Goal: Information Seeking & Learning: Learn about a topic

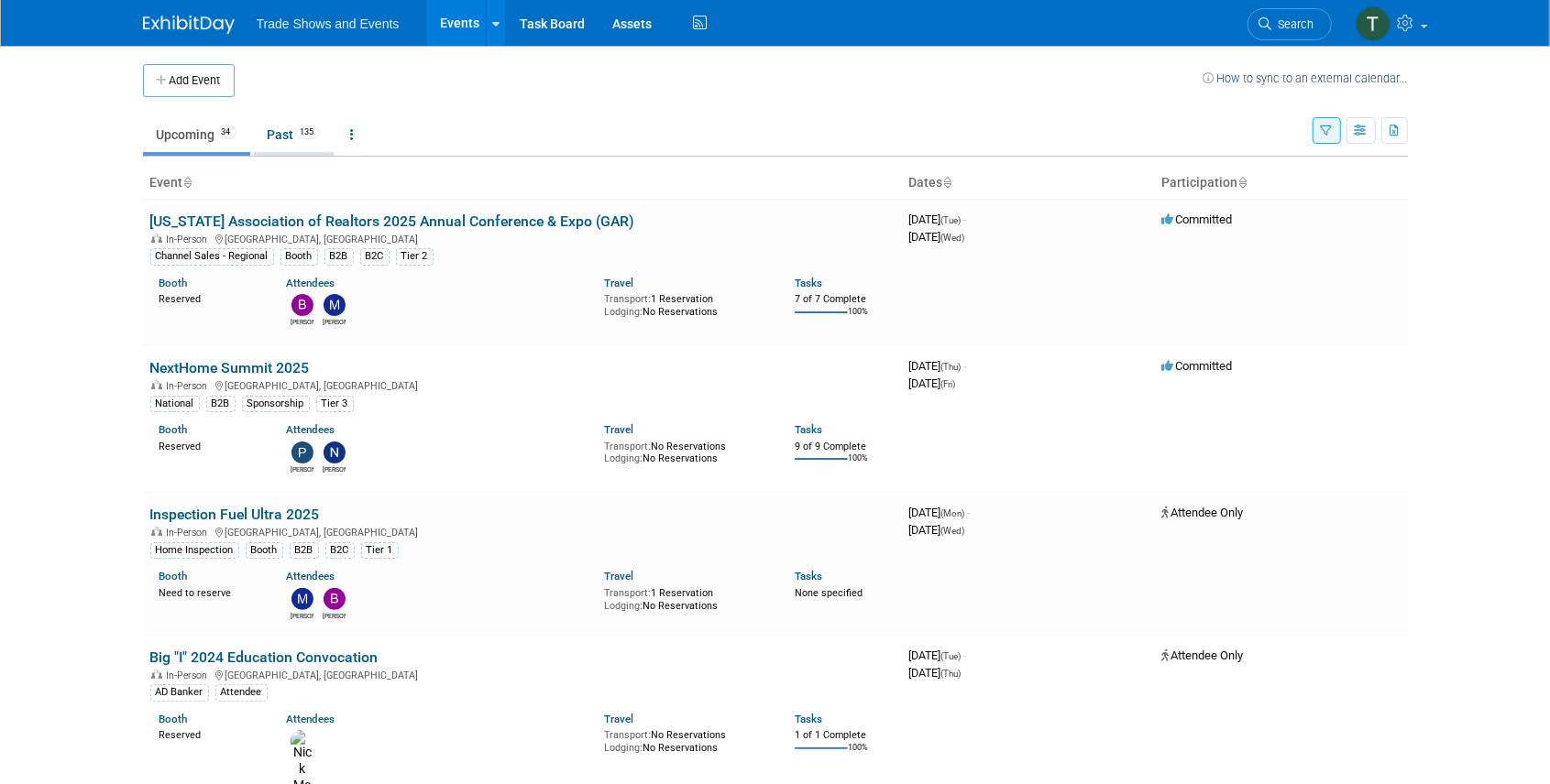
click at [282, 134] on link "Past 135" at bounding box center [294, 135] width 79 height 35
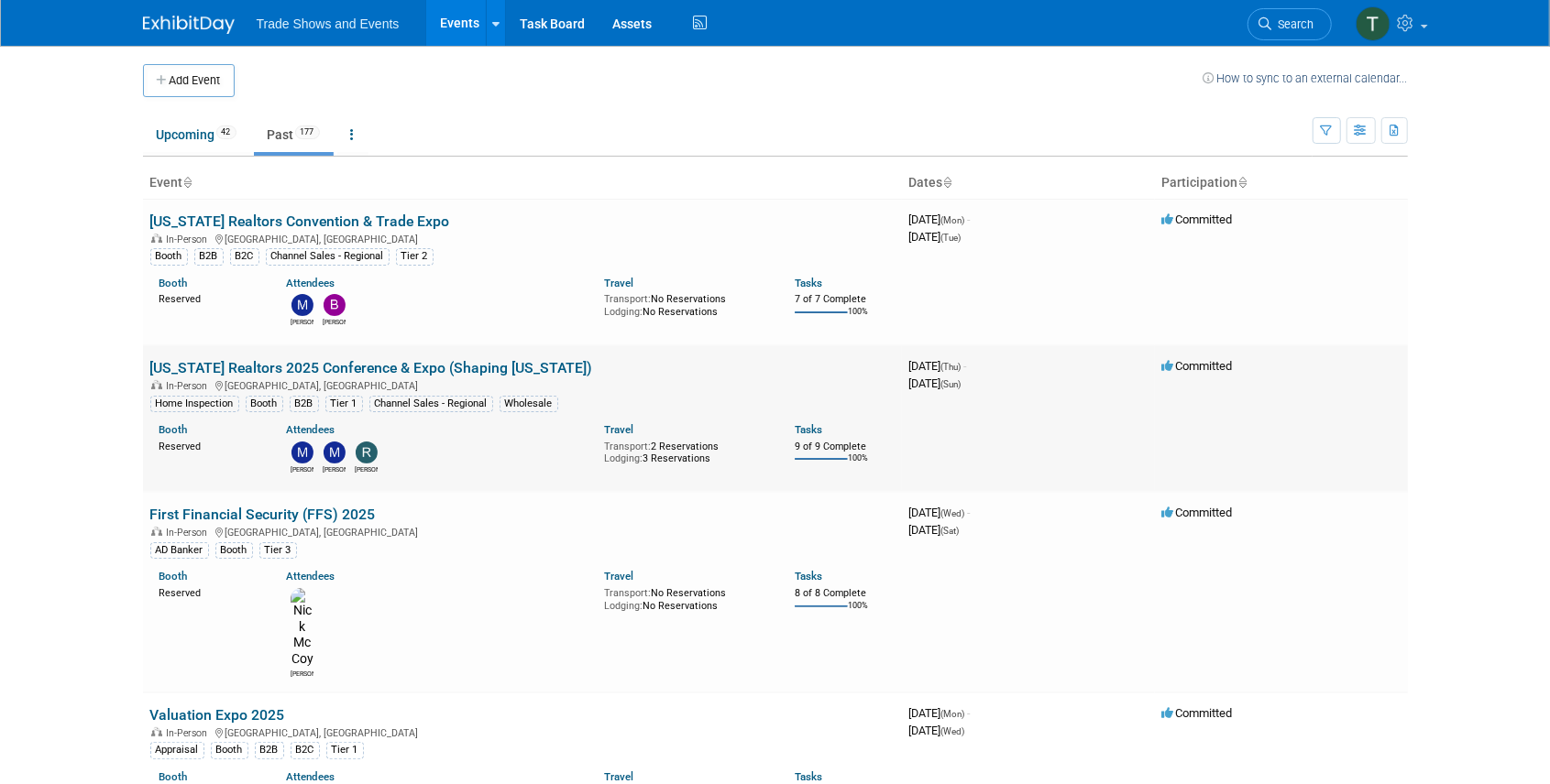
click at [329, 362] on link "[US_STATE] Realtors 2025 Conference & Expo (Shaping [US_STATE])" at bounding box center [371, 368] width 443 height 17
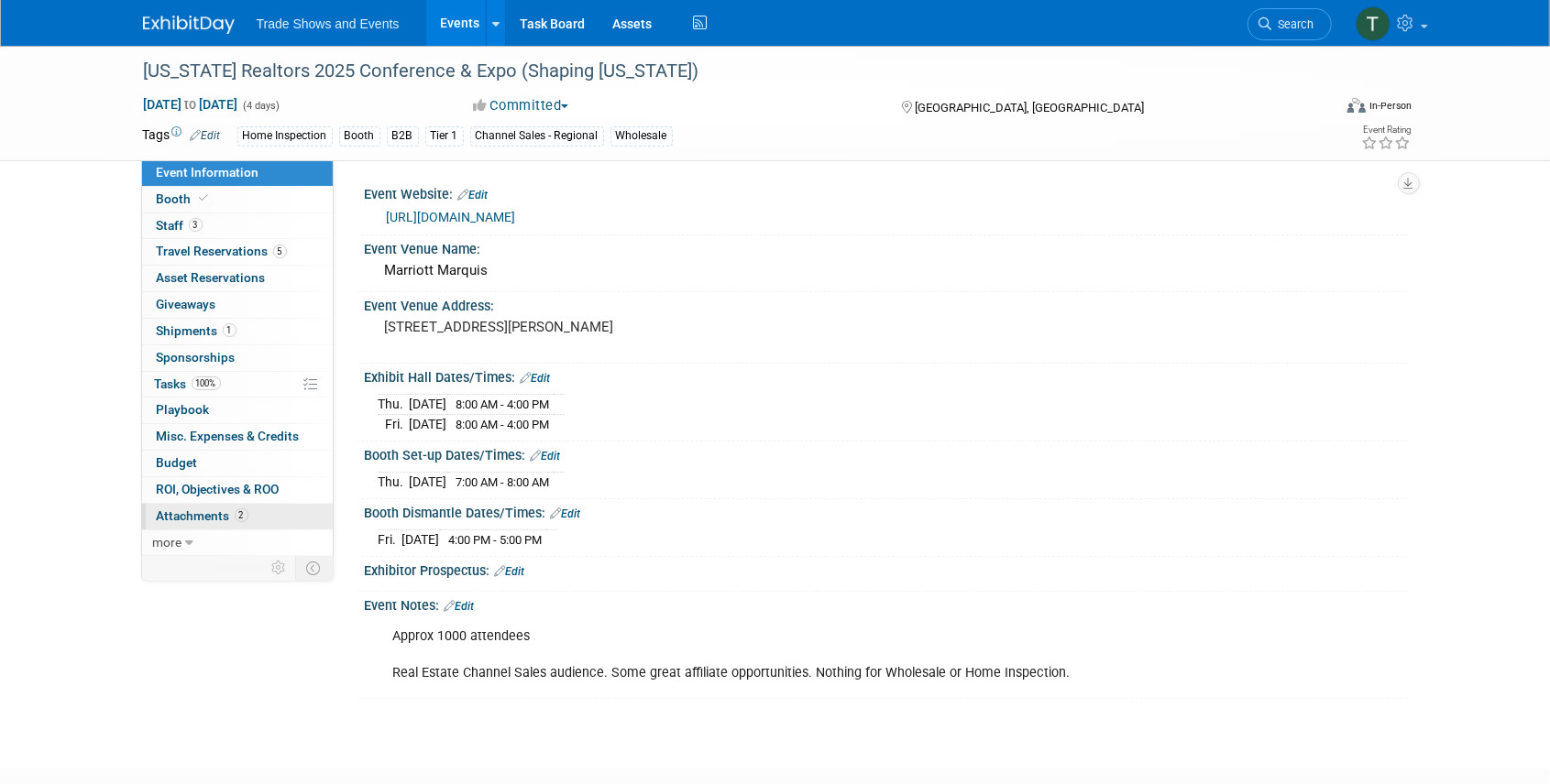
click at [226, 516] on span "Attachments 2" at bounding box center [203, 516] width 92 height 15
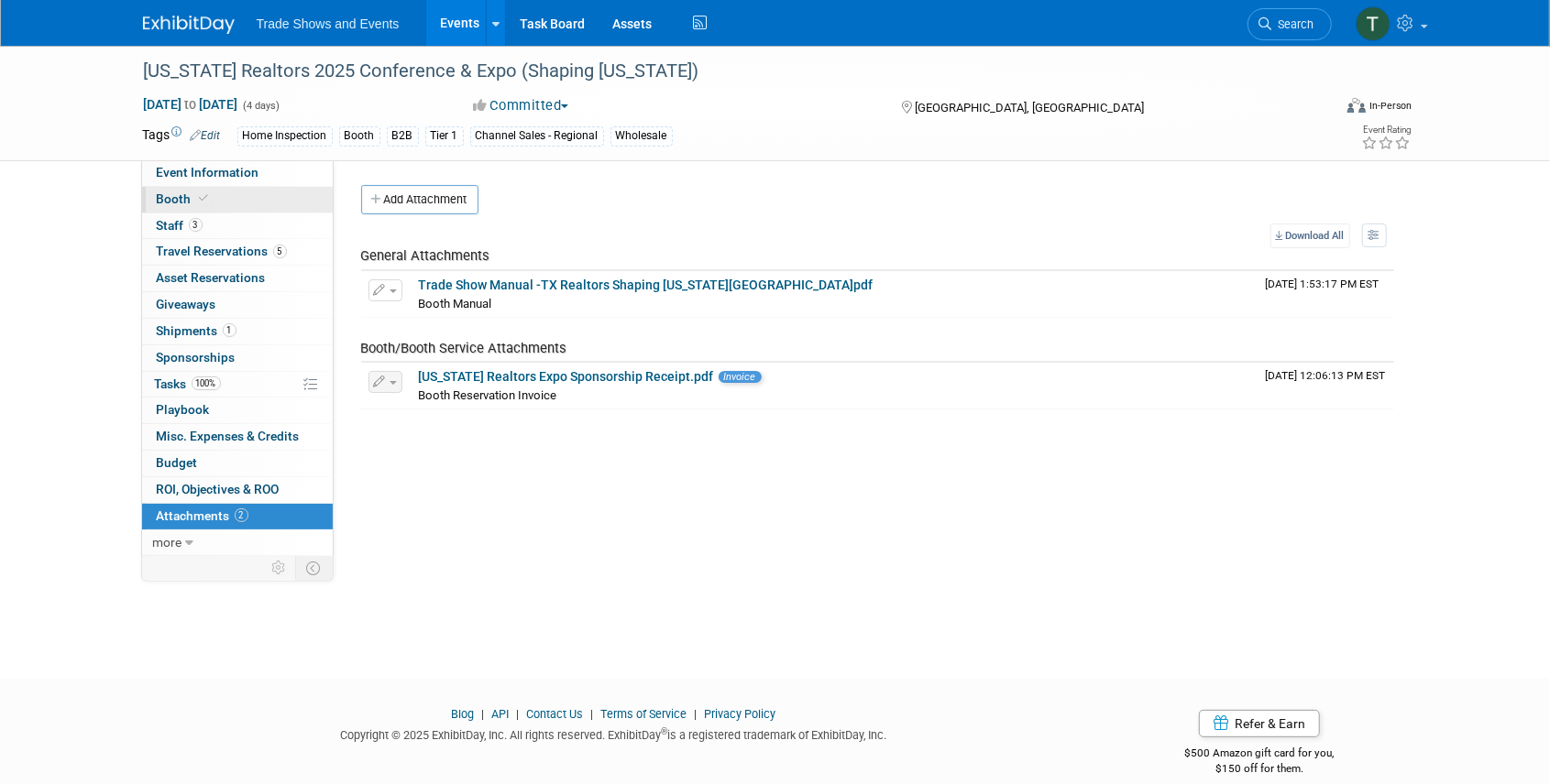
click at [182, 196] on span "Booth" at bounding box center [185, 199] width 56 height 15
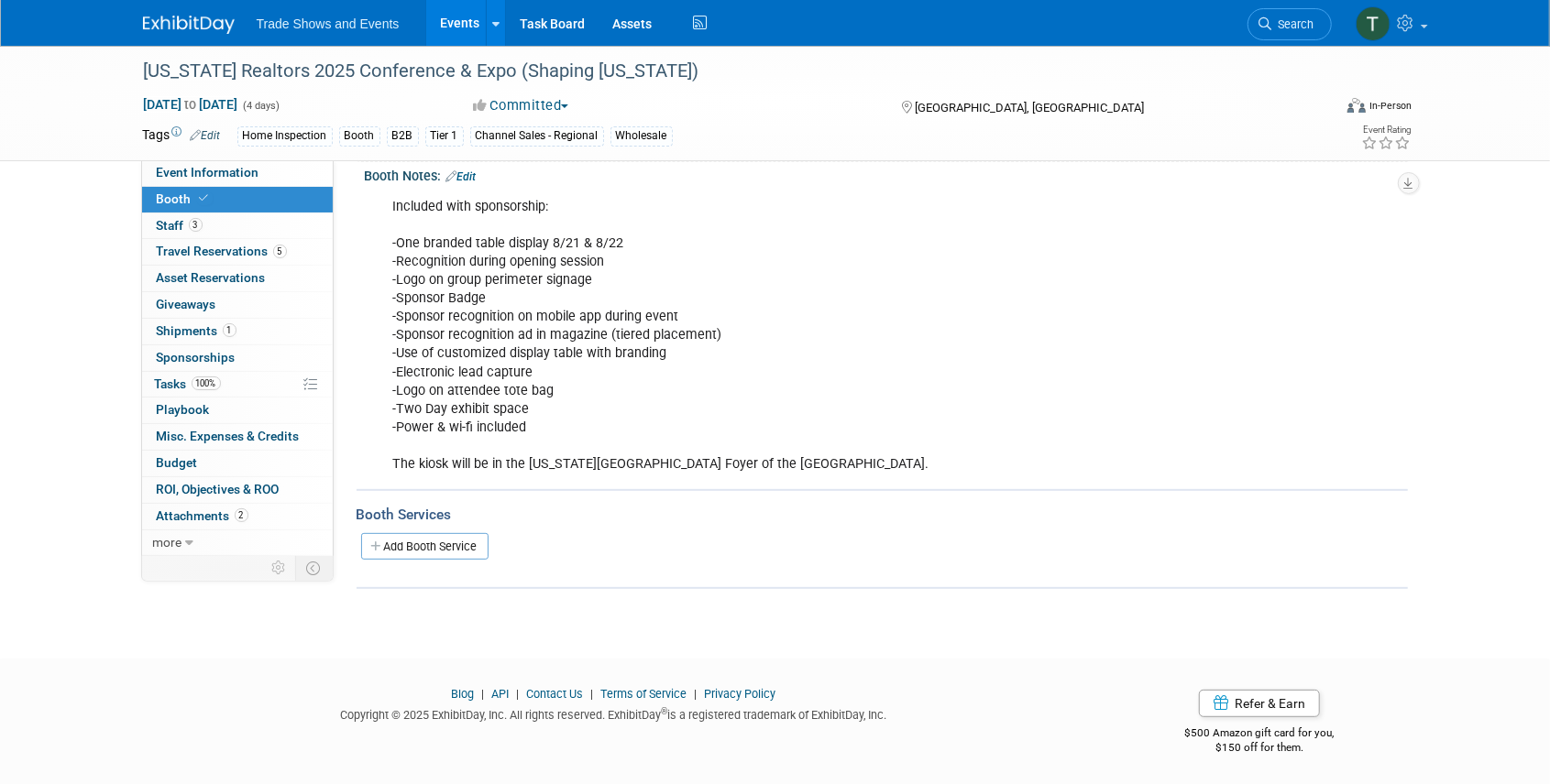
scroll to position [231, 0]
click at [460, 29] on link "Events" at bounding box center [459, 22] width 67 height 46
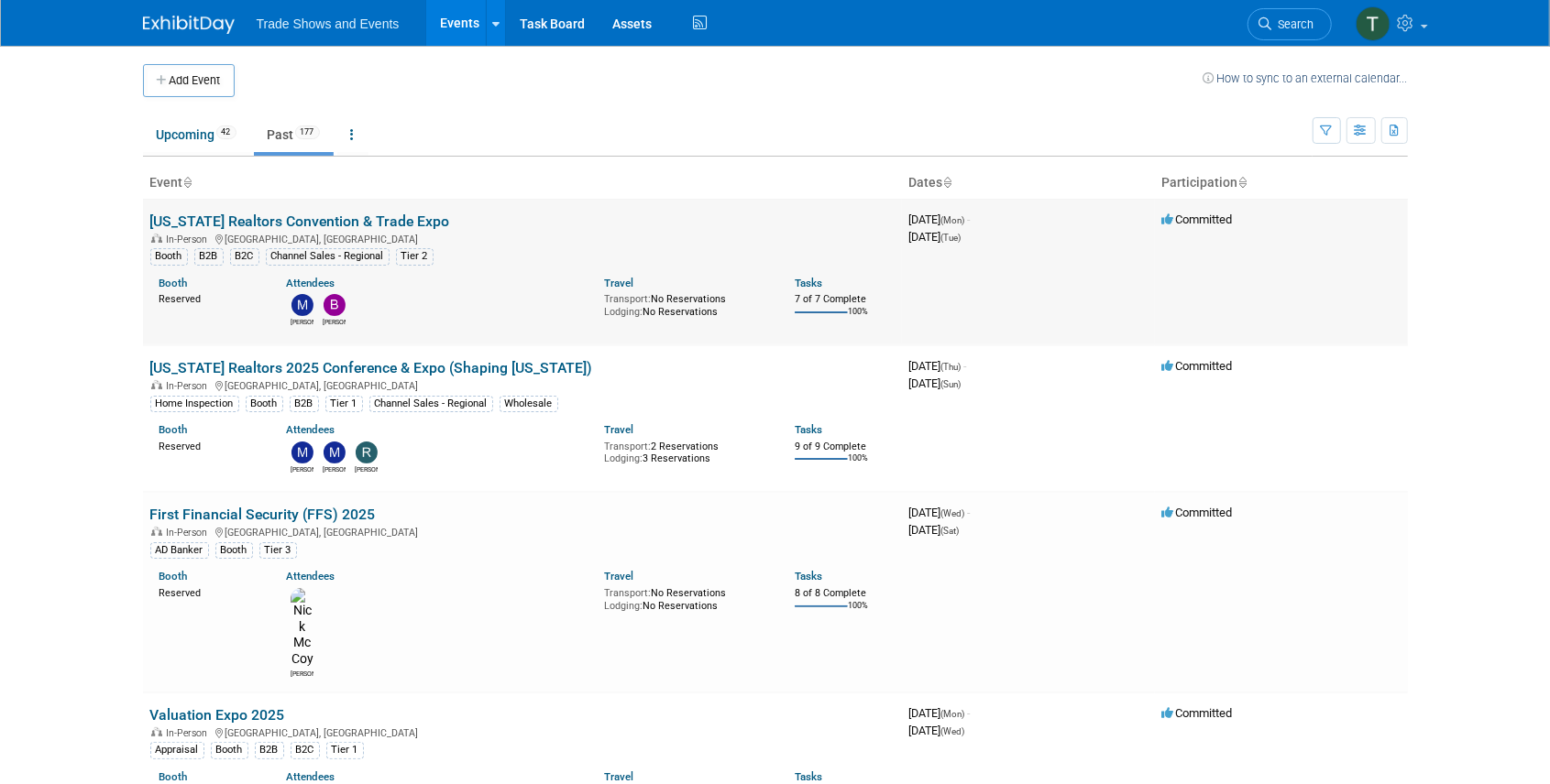
click at [316, 213] on link "[US_STATE] Realtors Convention & Trade Expo" at bounding box center [300, 221] width 300 height 17
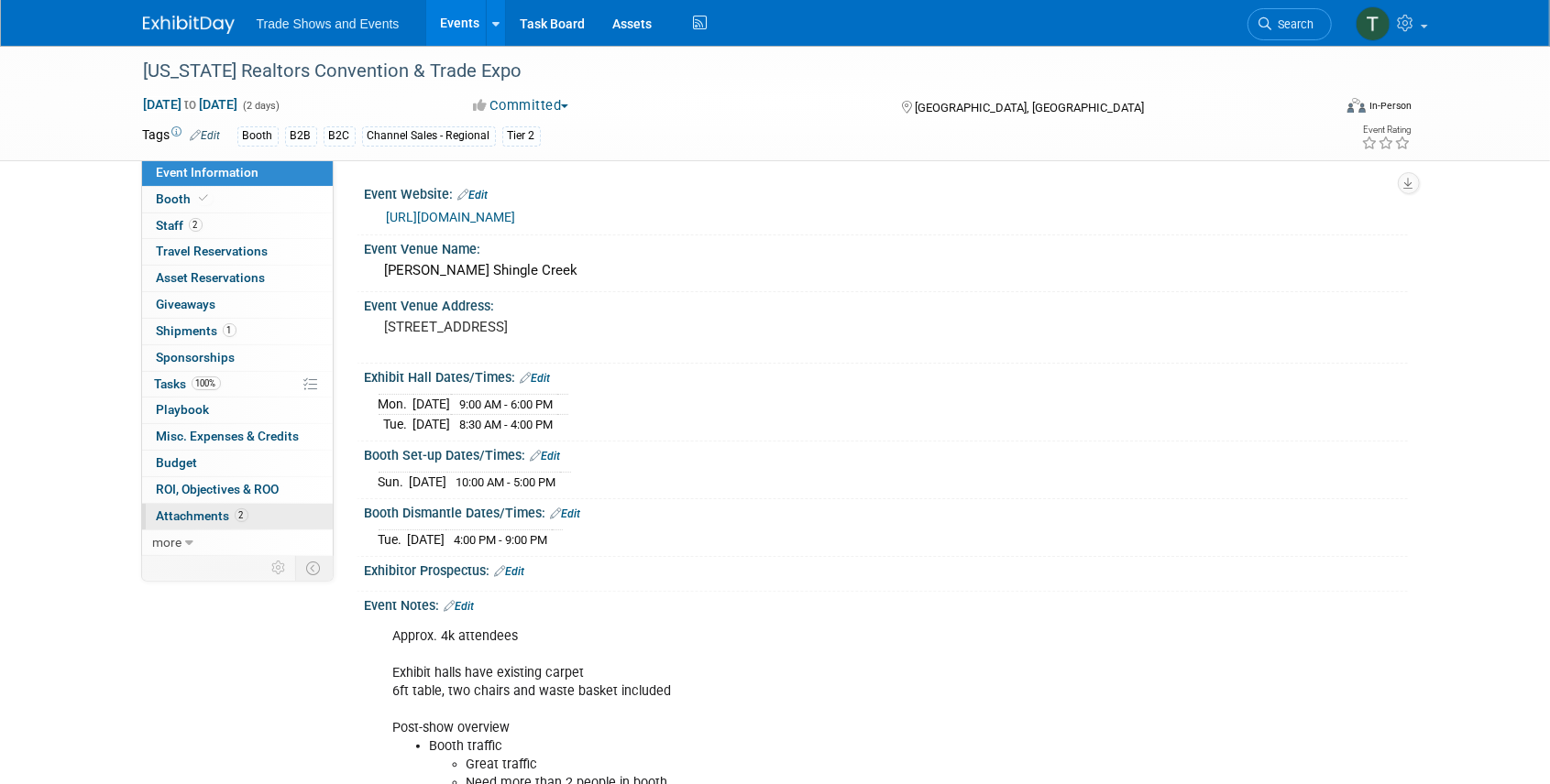
click at [214, 509] on span "Attachments 2" at bounding box center [203, 516] width 92 height 15
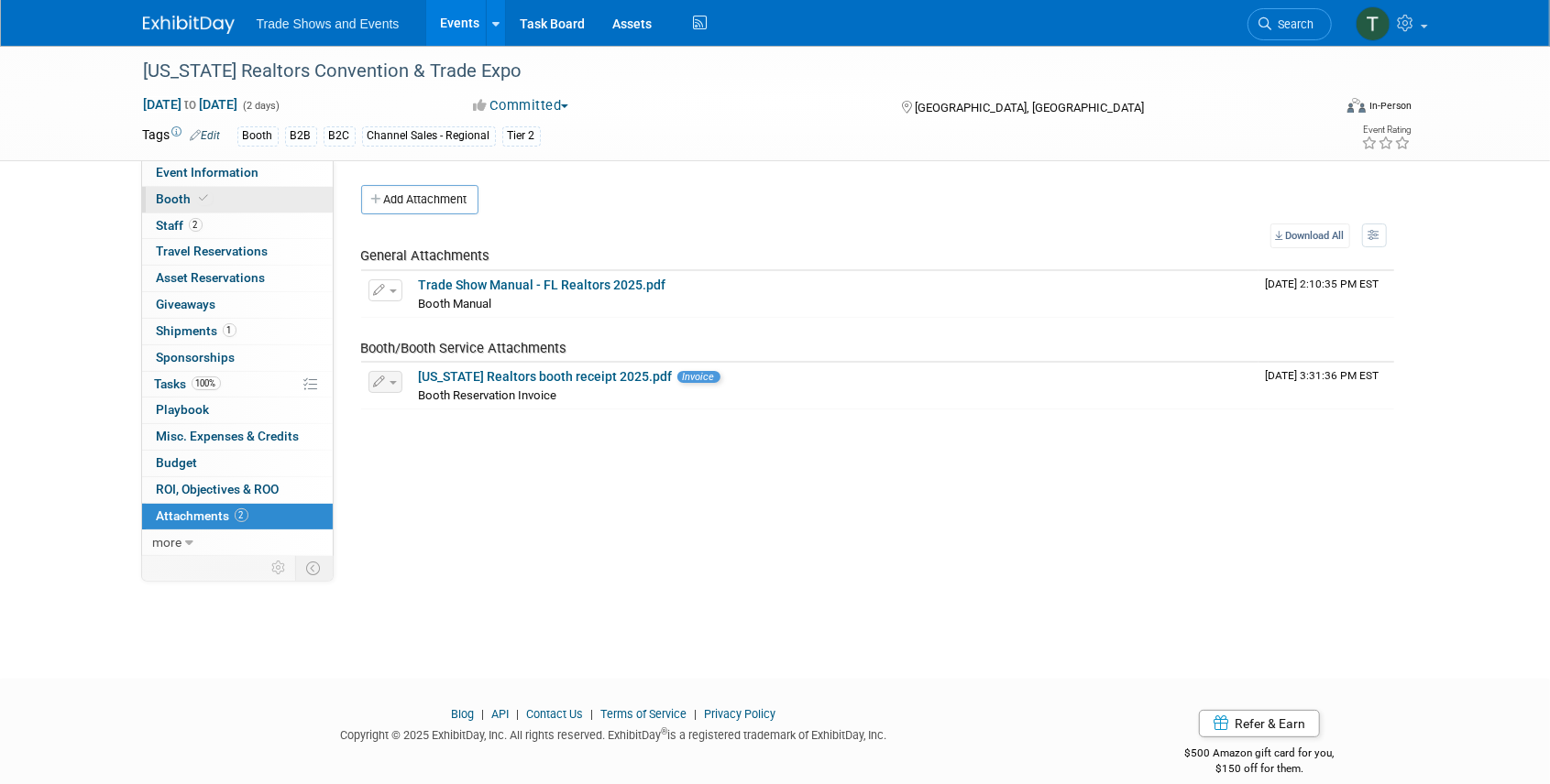
click at [185, 194] on span "Booth" at bounding box center [185, 199] width 56 height 15
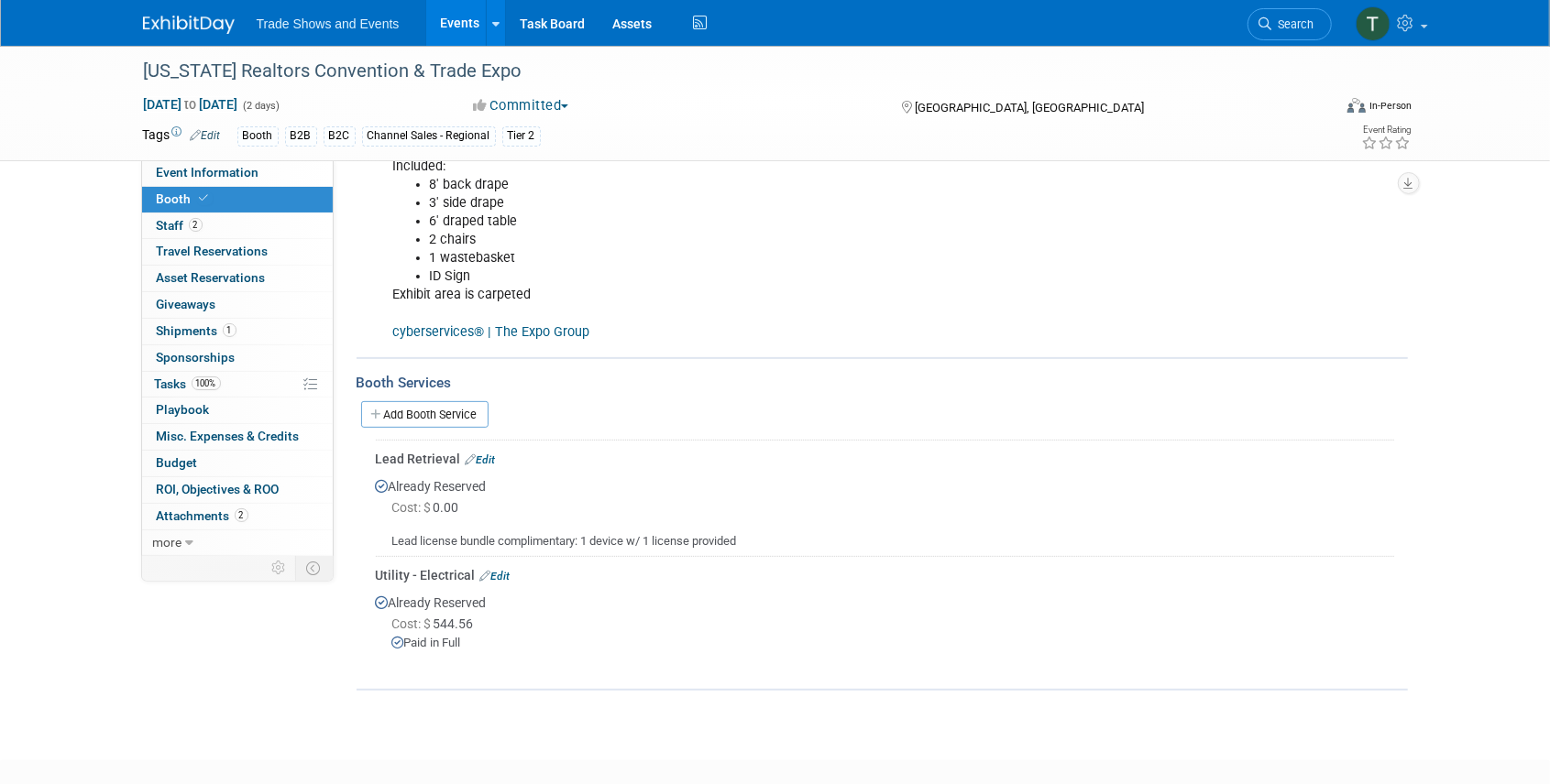
scroll to position [305, 0]
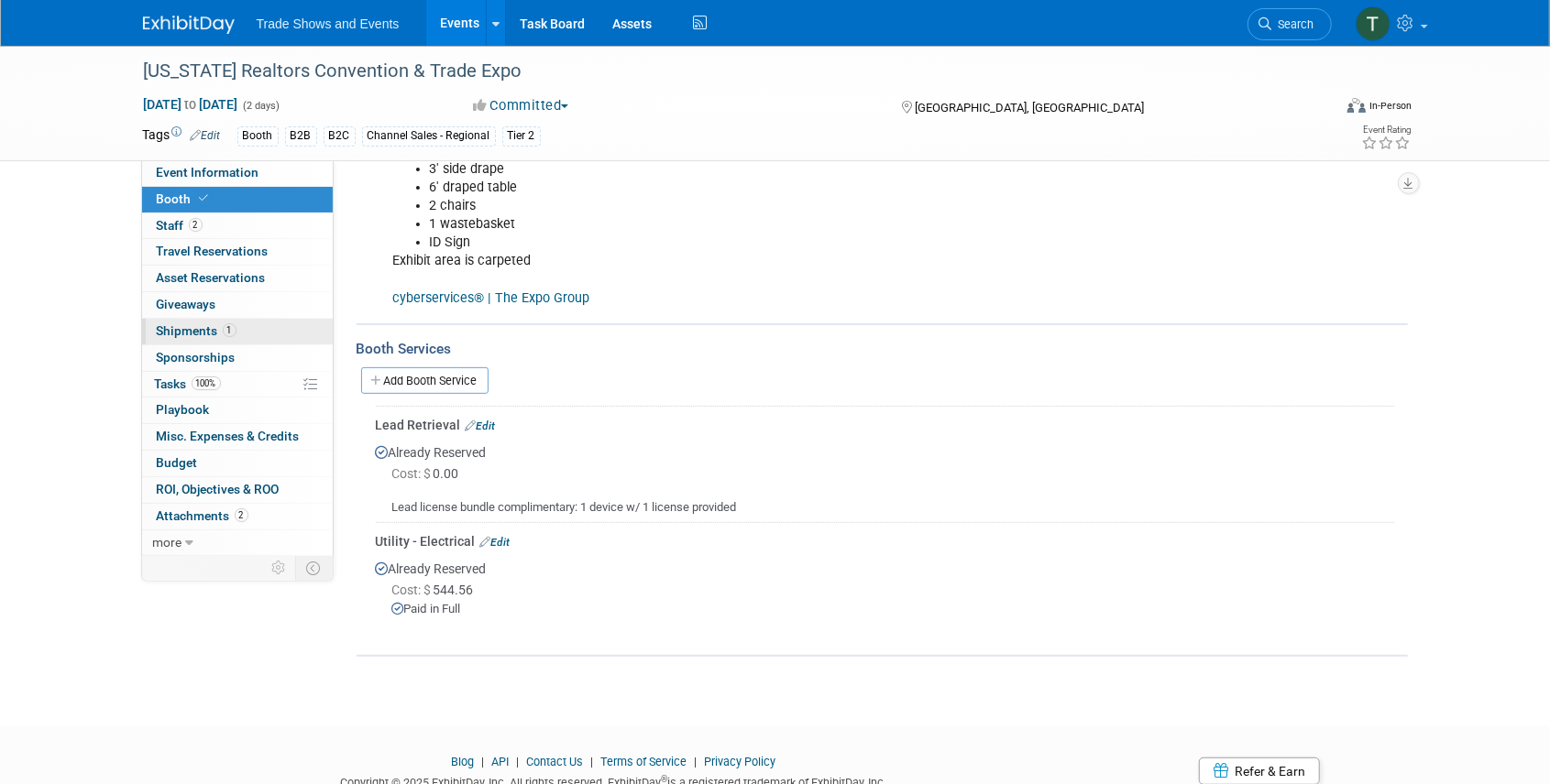
click at [201, 327] on span "Shipments 1" at bounding box center [197, 330] width 79 height 15
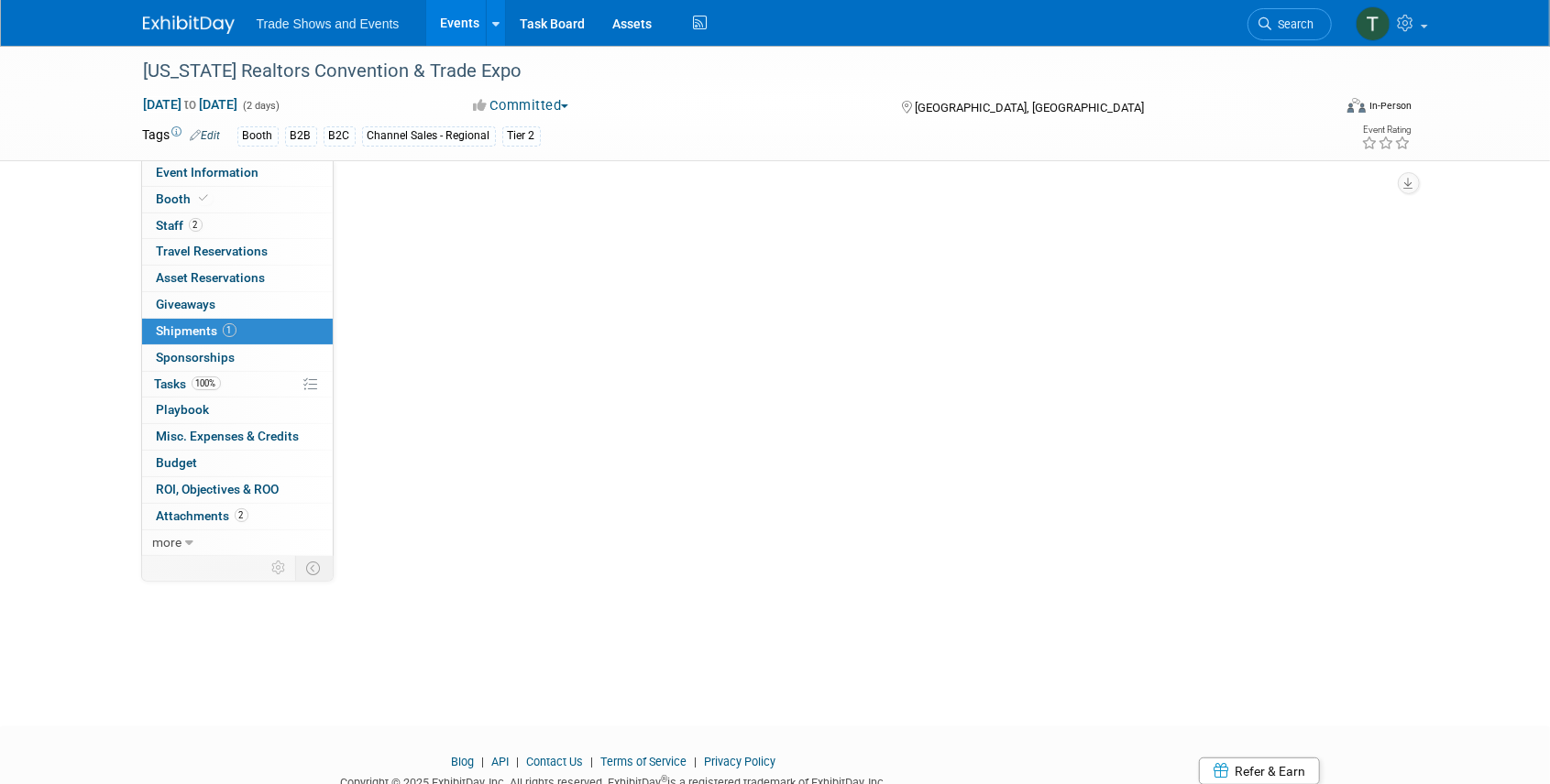
scroll to position [0, 0]
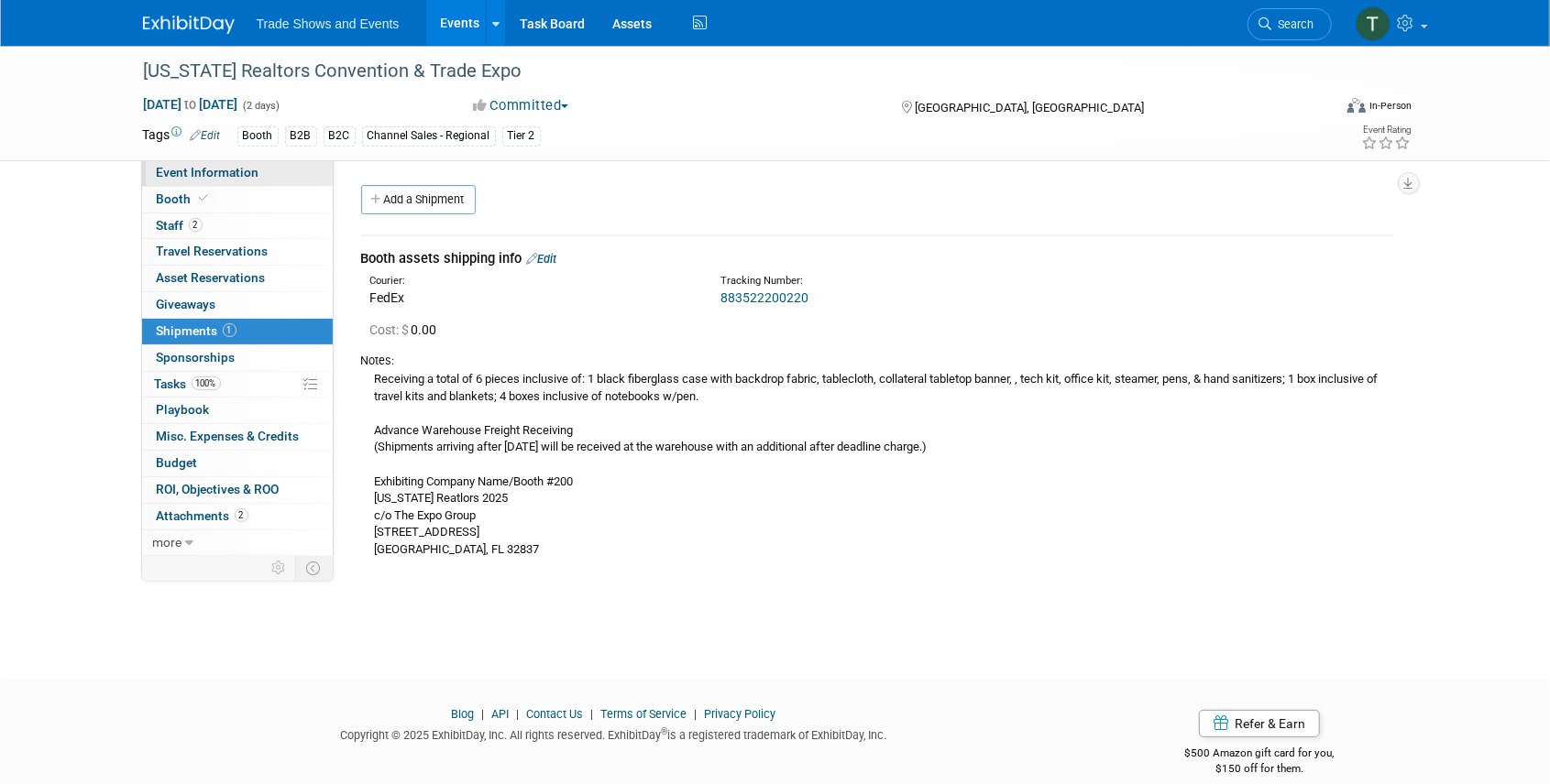
click at [207, 177] on span "Event Information" at bounding box center [208, 172] width 103 height 15
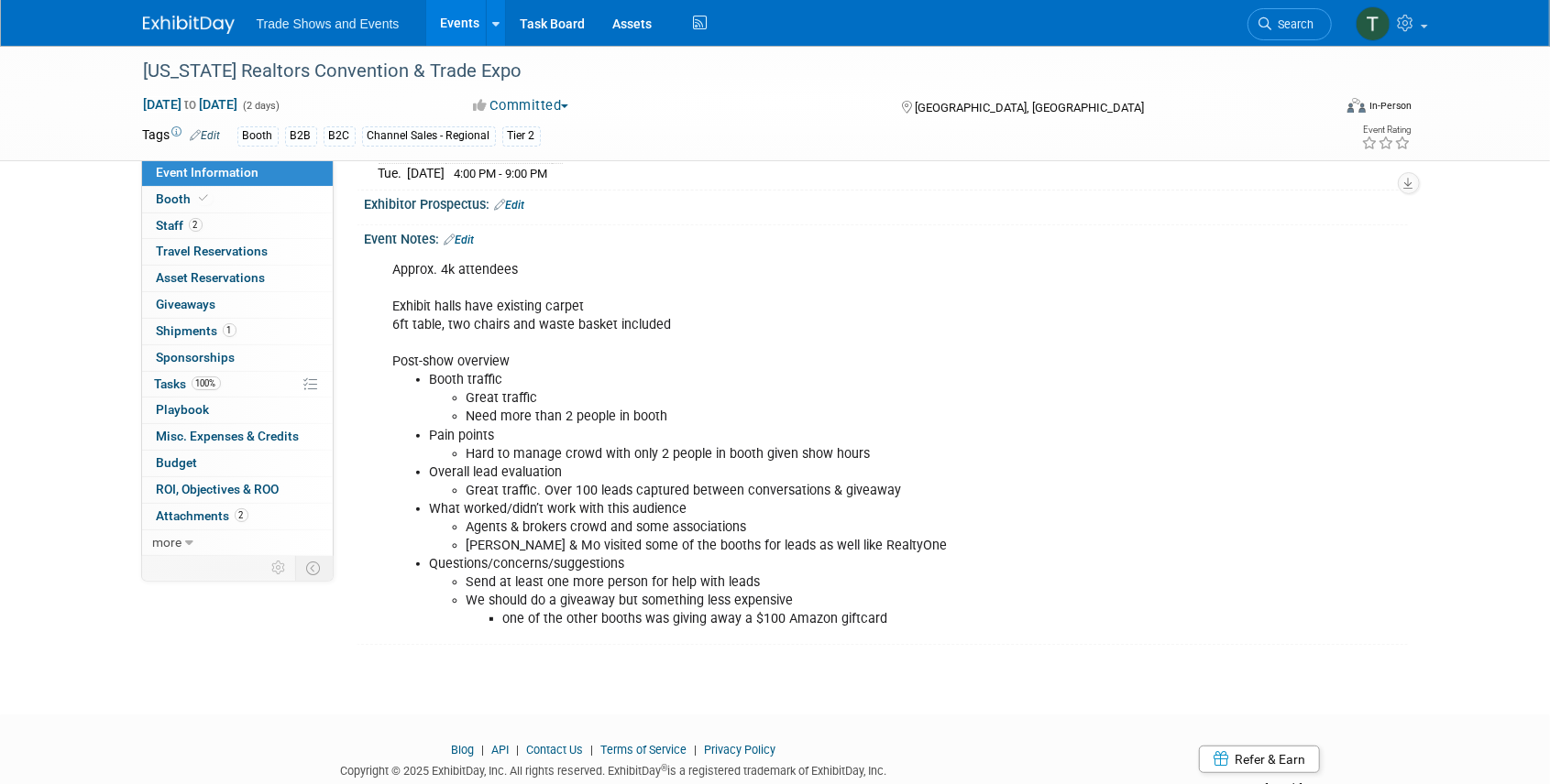
scroll to position [419, 0]
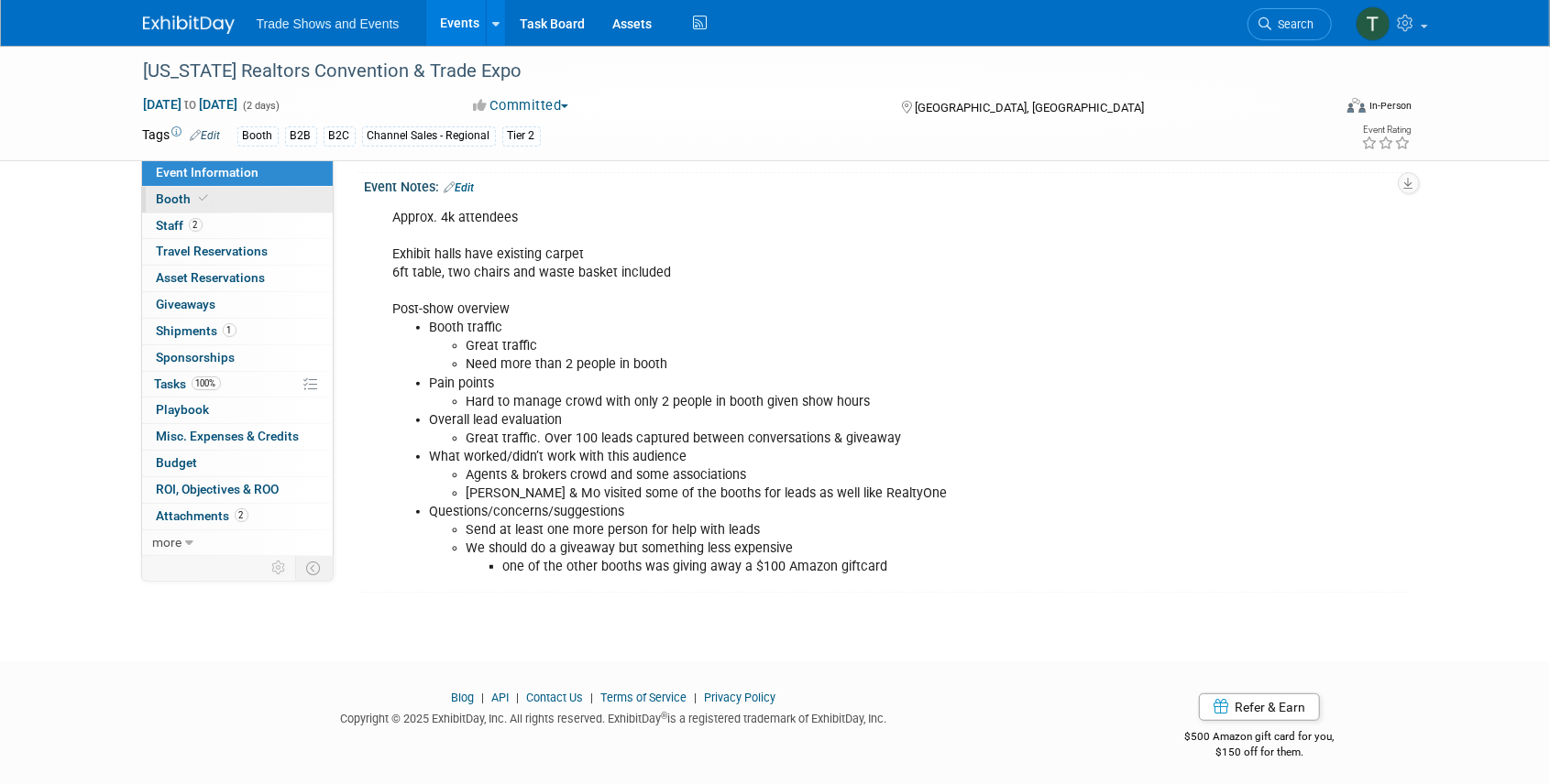
click at [174, 193] on span "Booth" at bounding box center [185, 199] width 56 height 15
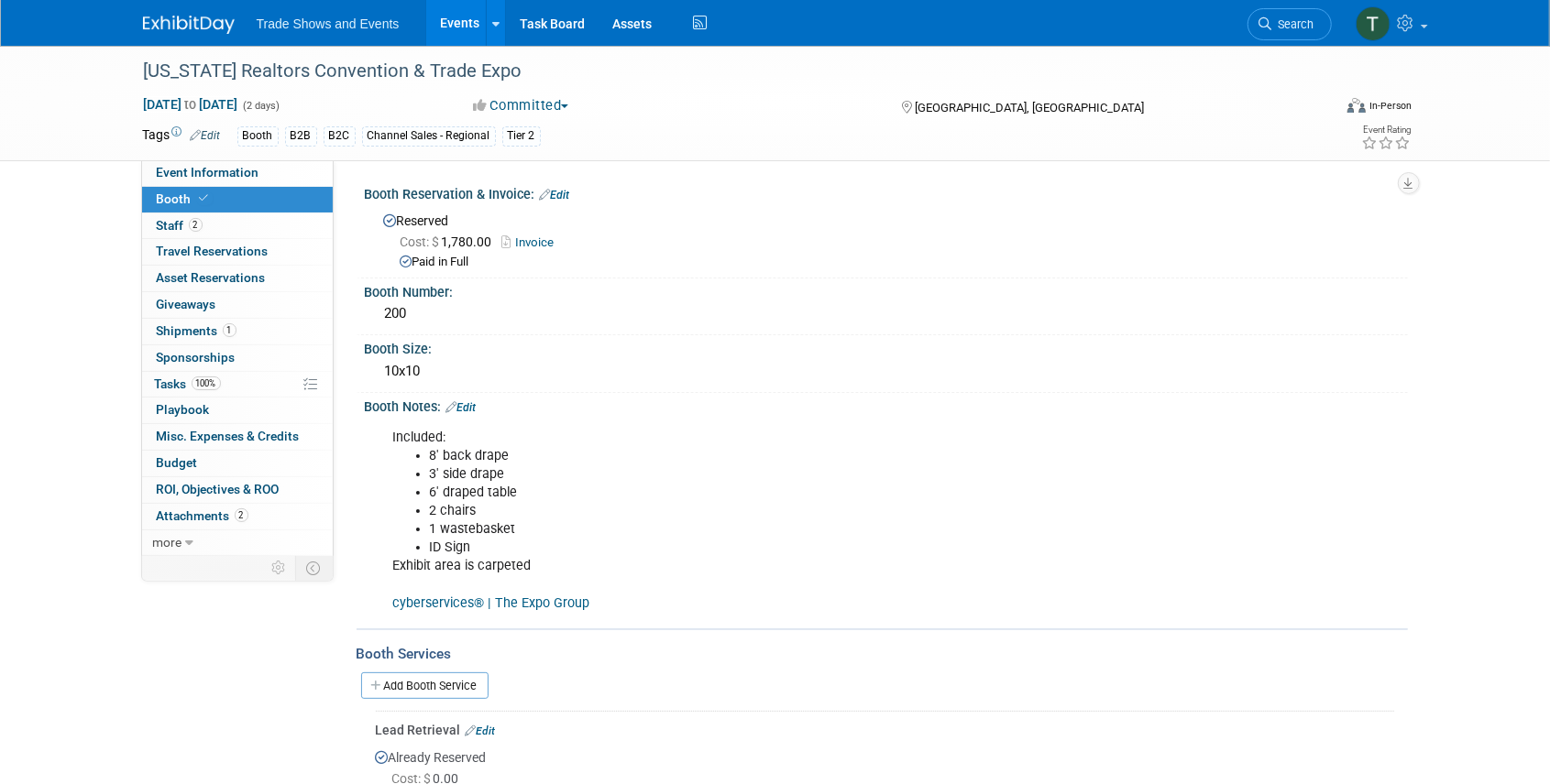
click at [550, 601] on link "cyberservices® | The Expo Group" at bounding box center [491, 603] width 197 height 16
click at [1282, 19] on span "Search" at bounding box center [1292, 24] width 42 height 14
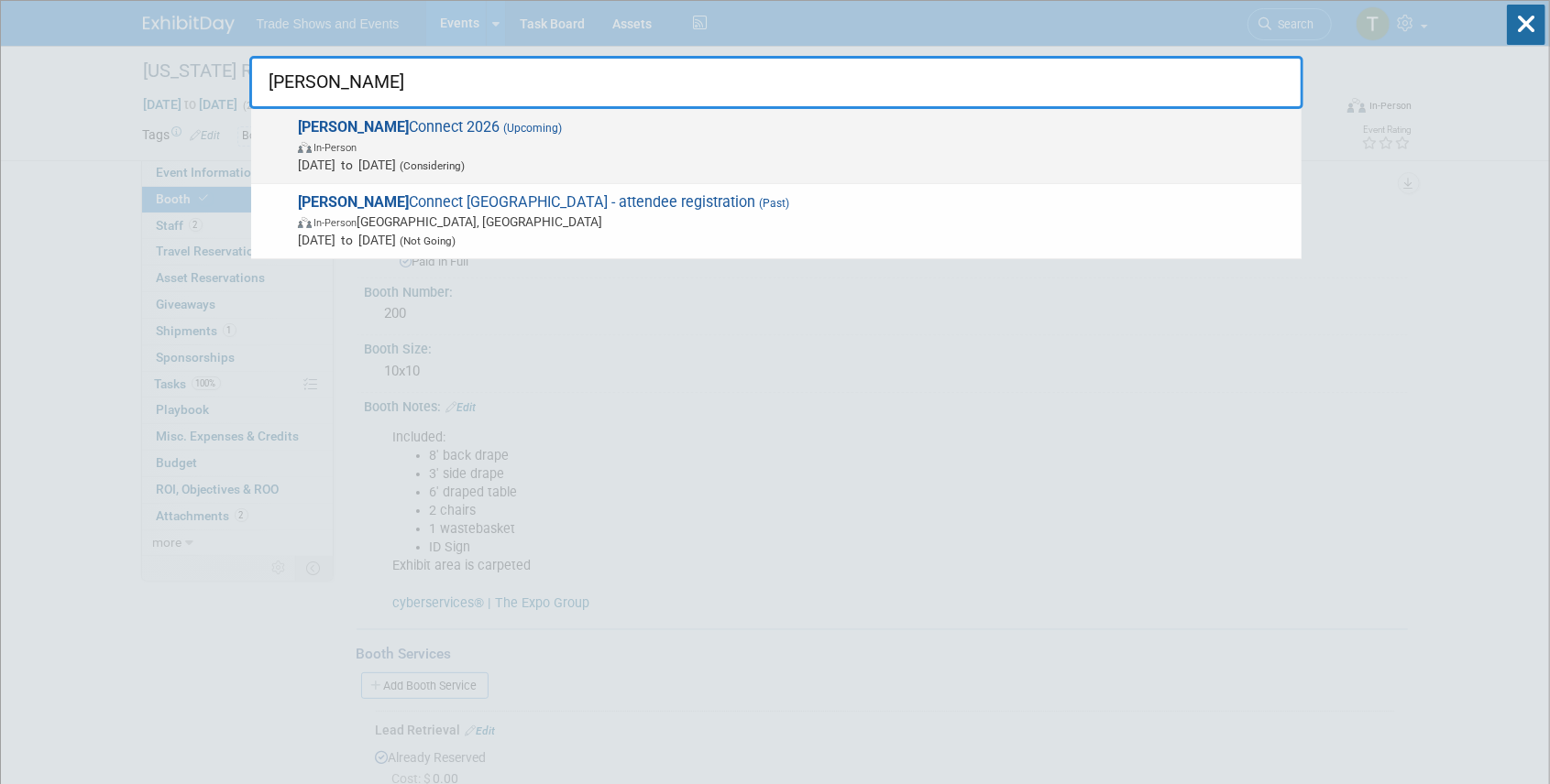
type input "inman"
click at [403, 132] on span "Inman Connect 2026 (Upcoming) In-Person Jul 29, 2026 to Jul 31, 2026 (Consideri…" at bounding box center [792, 146] width 999 height 56
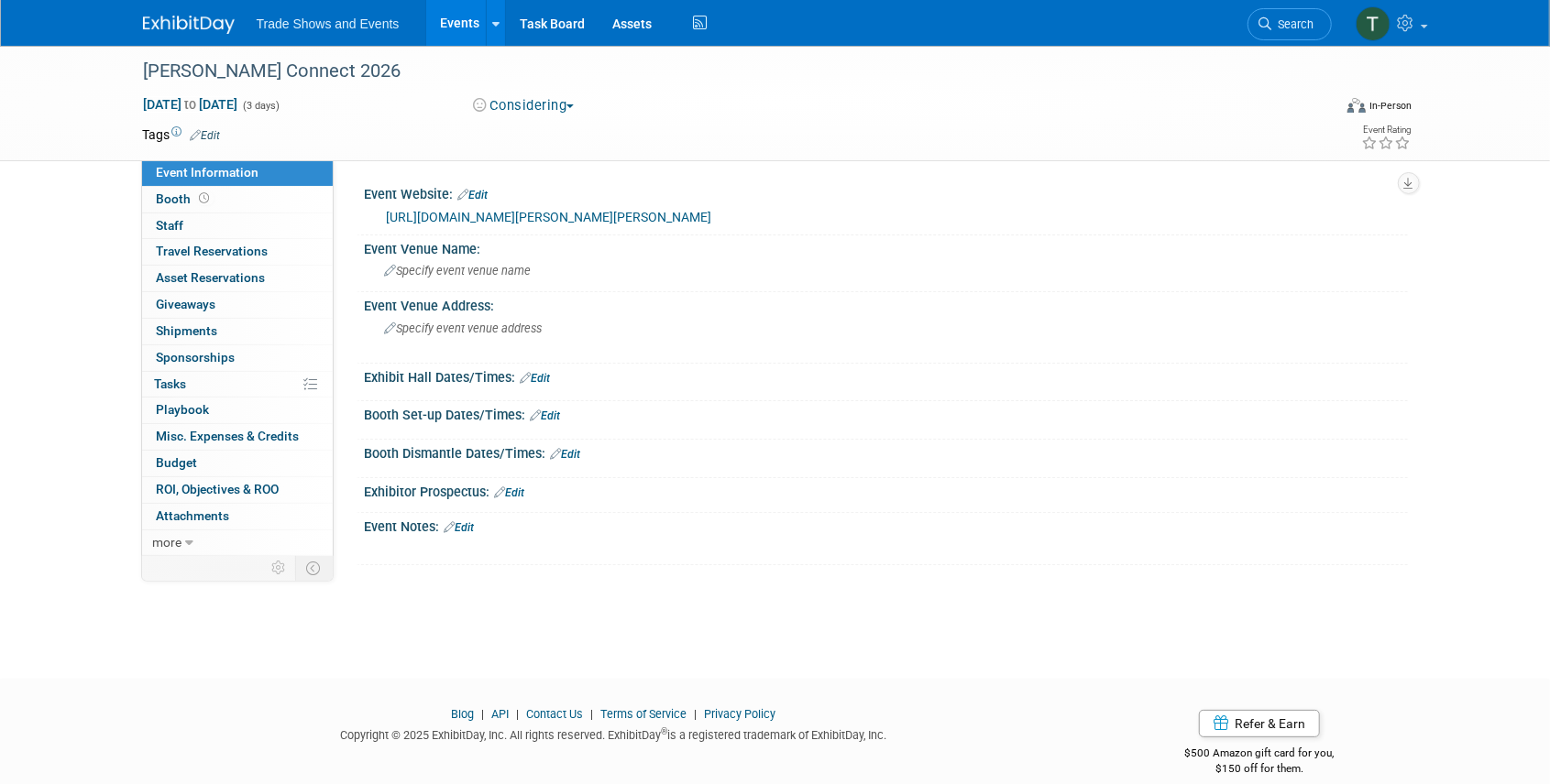
click at [450, 25] on link "Events" at bounding box center [459, 22] width 67 height 46
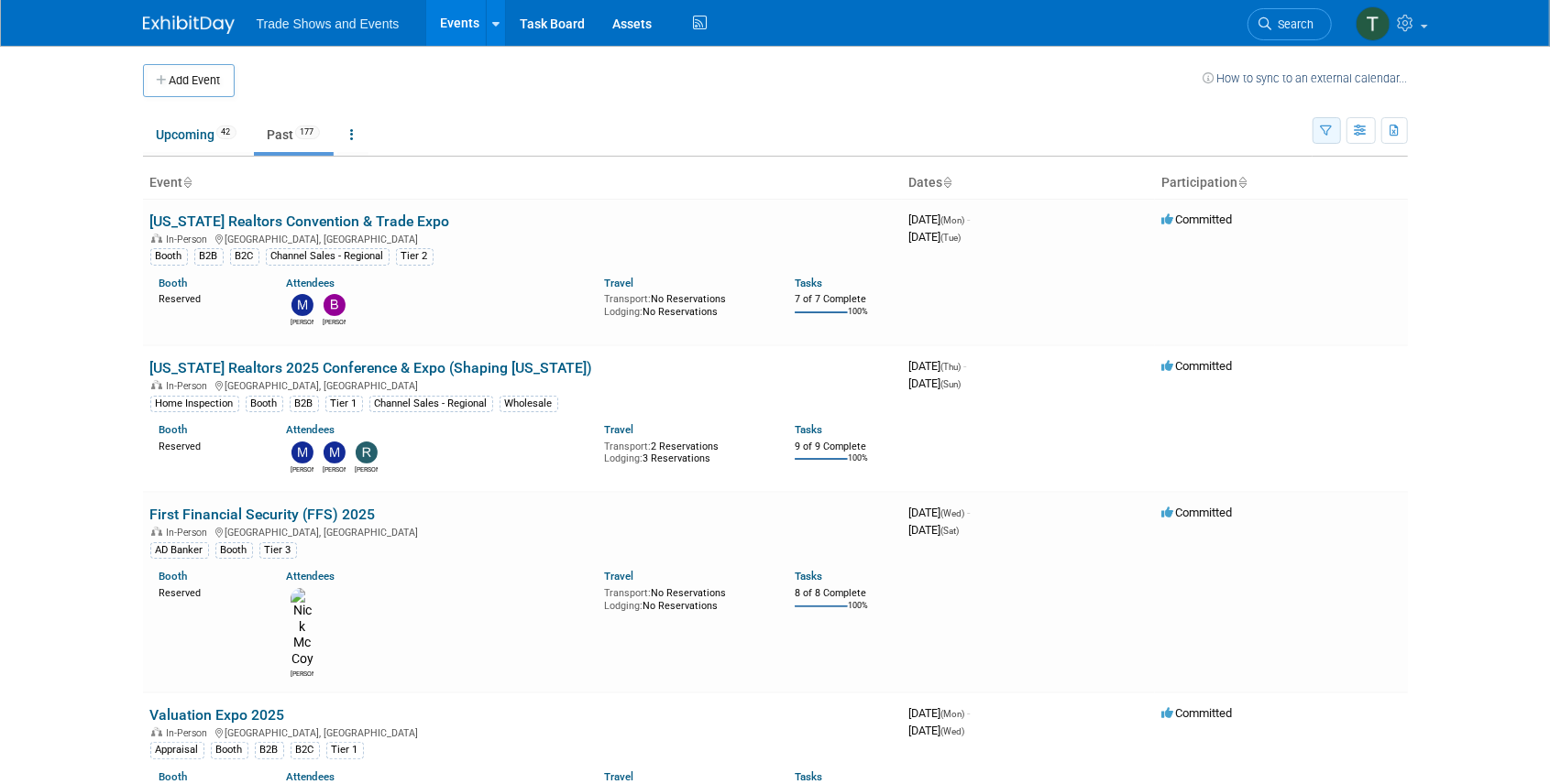
click at [1326, 127] on icon "button" at bounding box center [1326, 132] width 12 height 12
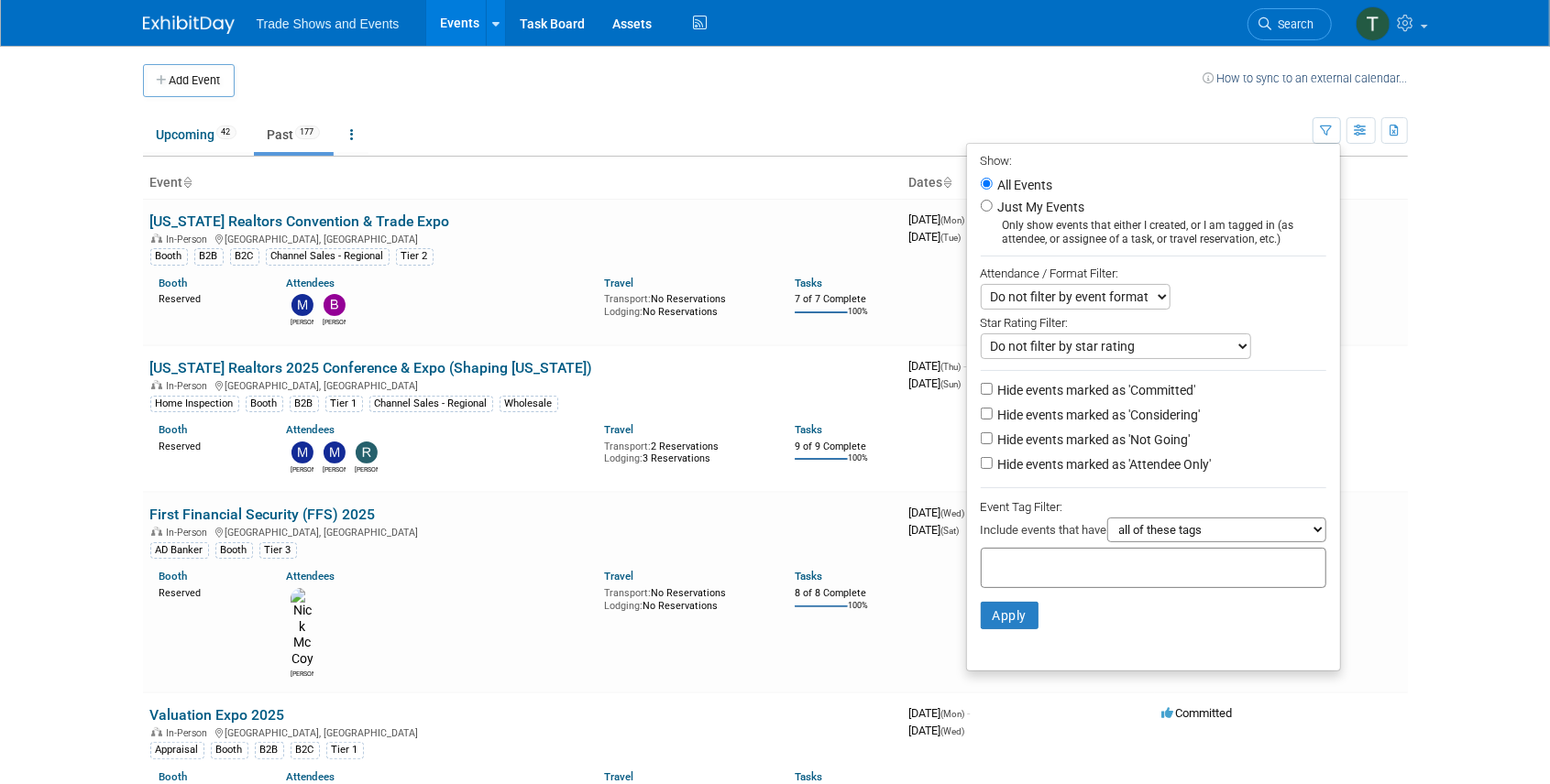
click at [1022, 440] on label "Hide events marked as 'Not Going'" at bounding box center [1092, 439] width 196 height 18
click at [993, 440] on input "Hide events marked as 'Not Going'" at bounding box center [987, 438] width 12 height 12
click at [1031, 438] on label "Hide events marked as 'Not Going'" at bounding box center [1092, 439] width 196 height 18
click at [993, 438] on input "Hide events marked as 'Not Going'" at bounding box center [987, 438] width 12 height 12
checkbox input "false"
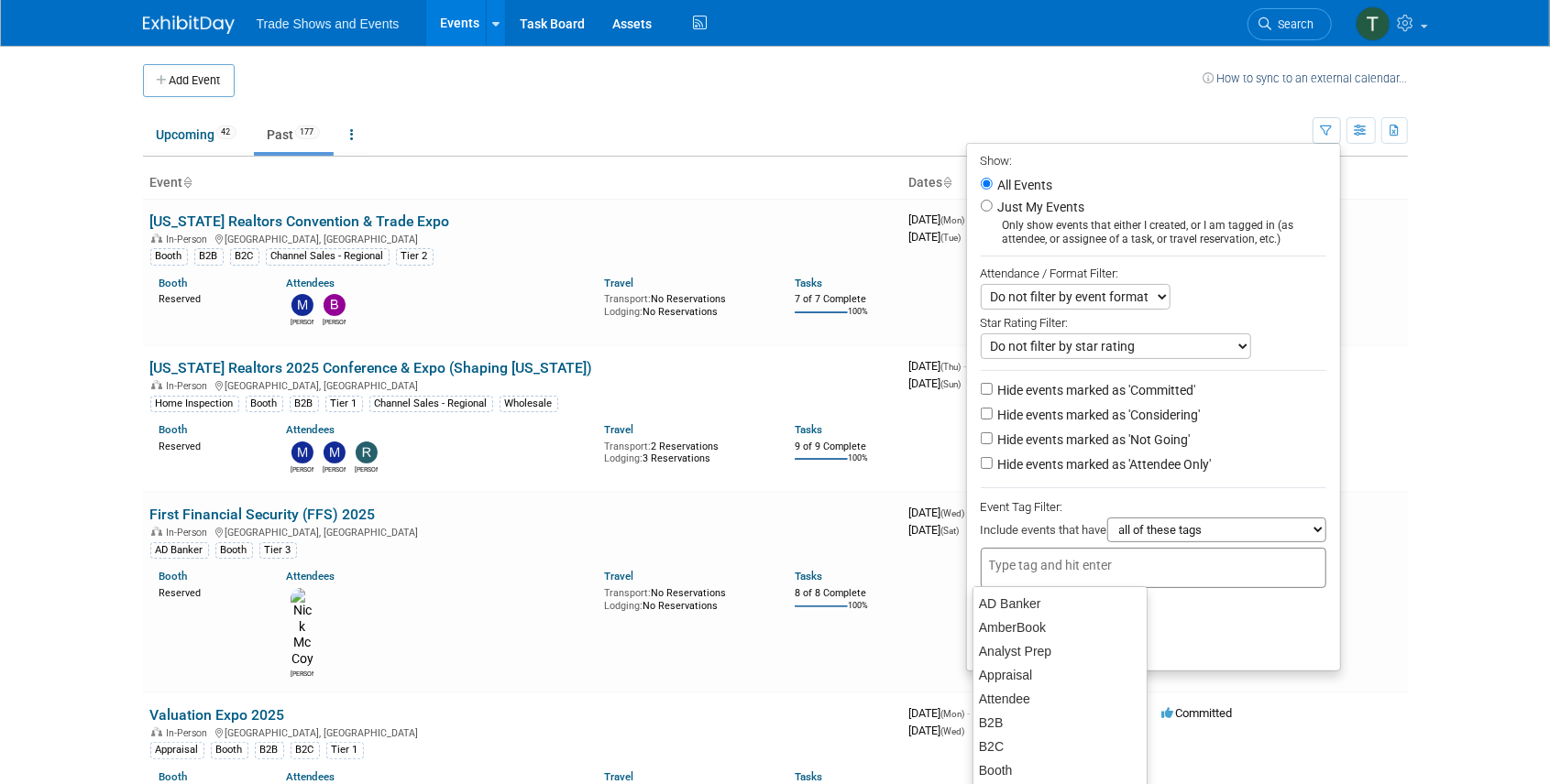
click at [1014, 561] on input "text" at bounding box center [1061, 565] width 146 height 18
click at [1028, 653] on div "National" at bounding box center [1060, 657] width 175 height 25
type input "National"
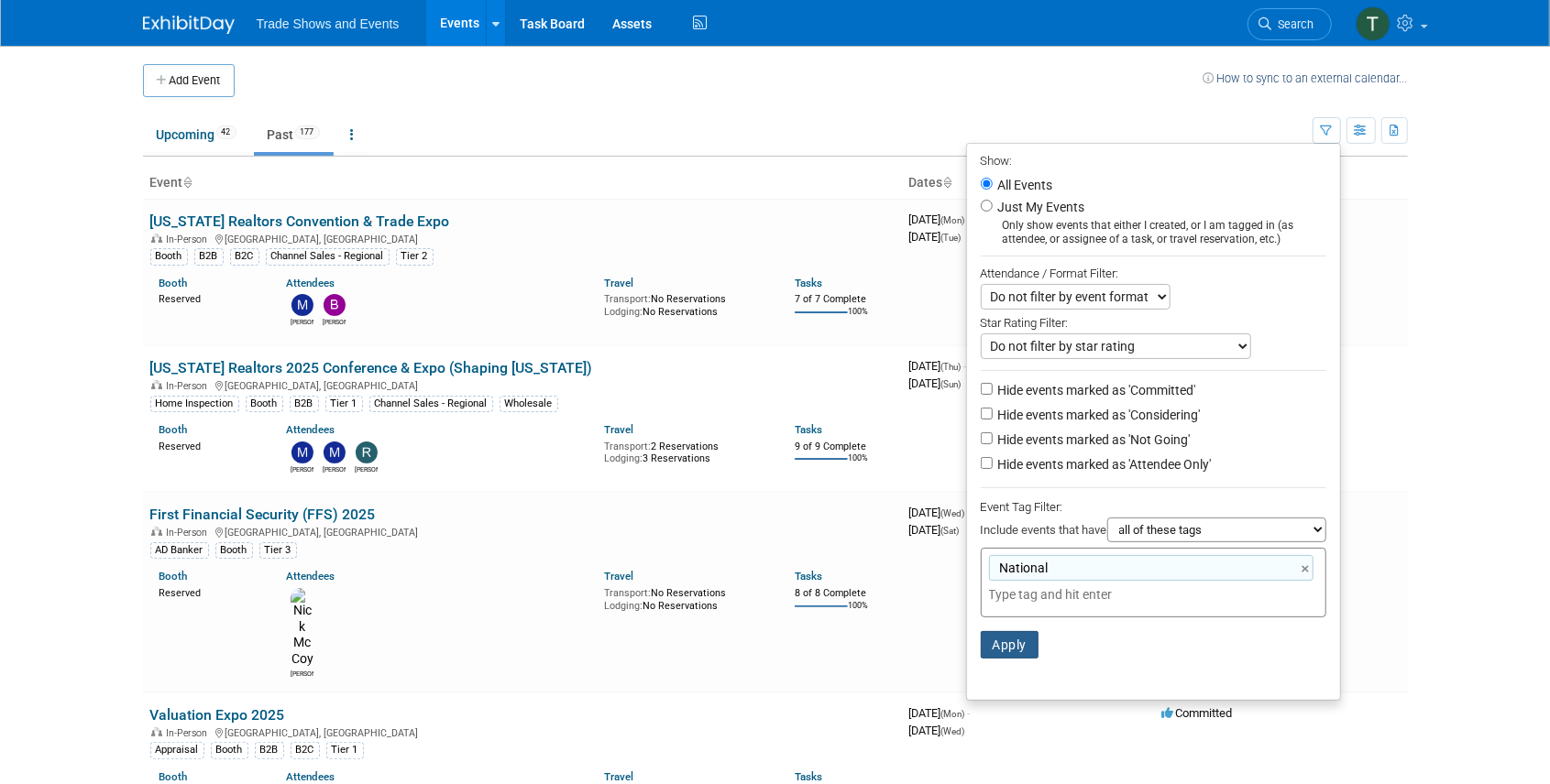
click at [1002, 645] on button "Apply" at bounding box center [1010, 644] width 59 height 27
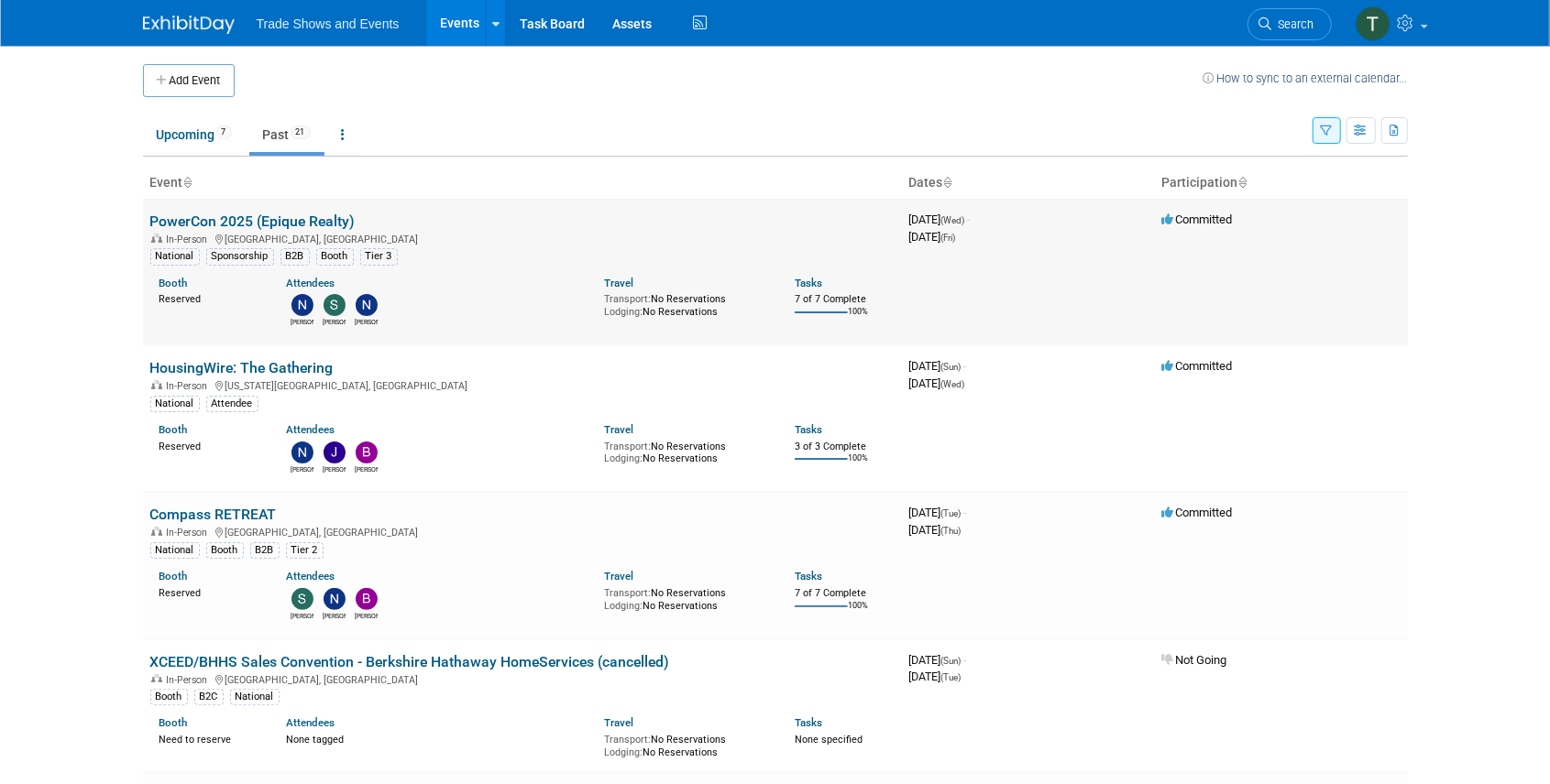
click at [224, 216] on link "PowerCon 2025 (Epique Realty)" at bounding box center [253, 221] width 206 height 17
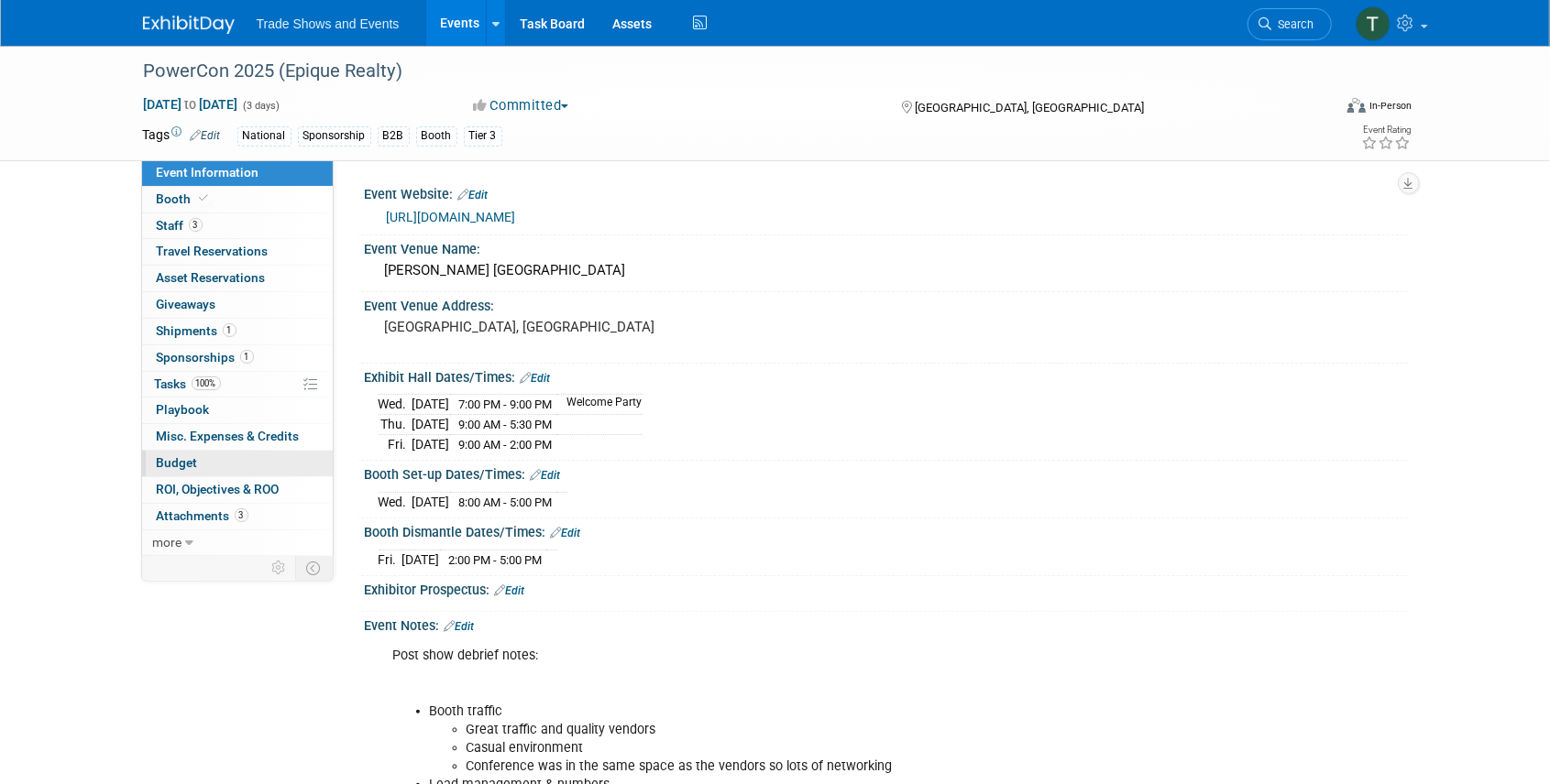
click at [174, 460] on span "Budget" at bounding box center [177, 462] width 42 height 15
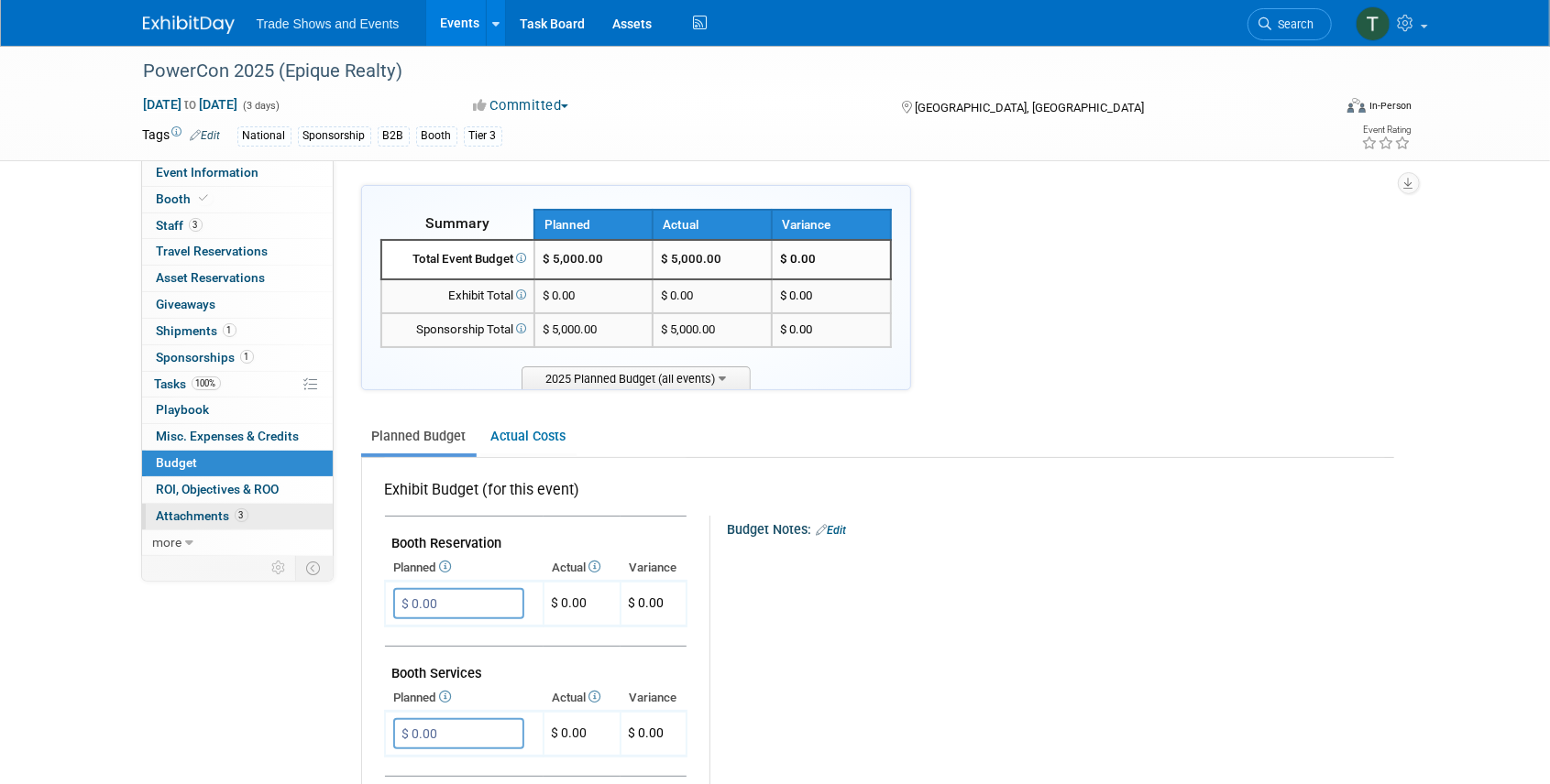
click at [198, 509] on span "Attachments 3" at bounding box center [203, 516] width 92 height 15
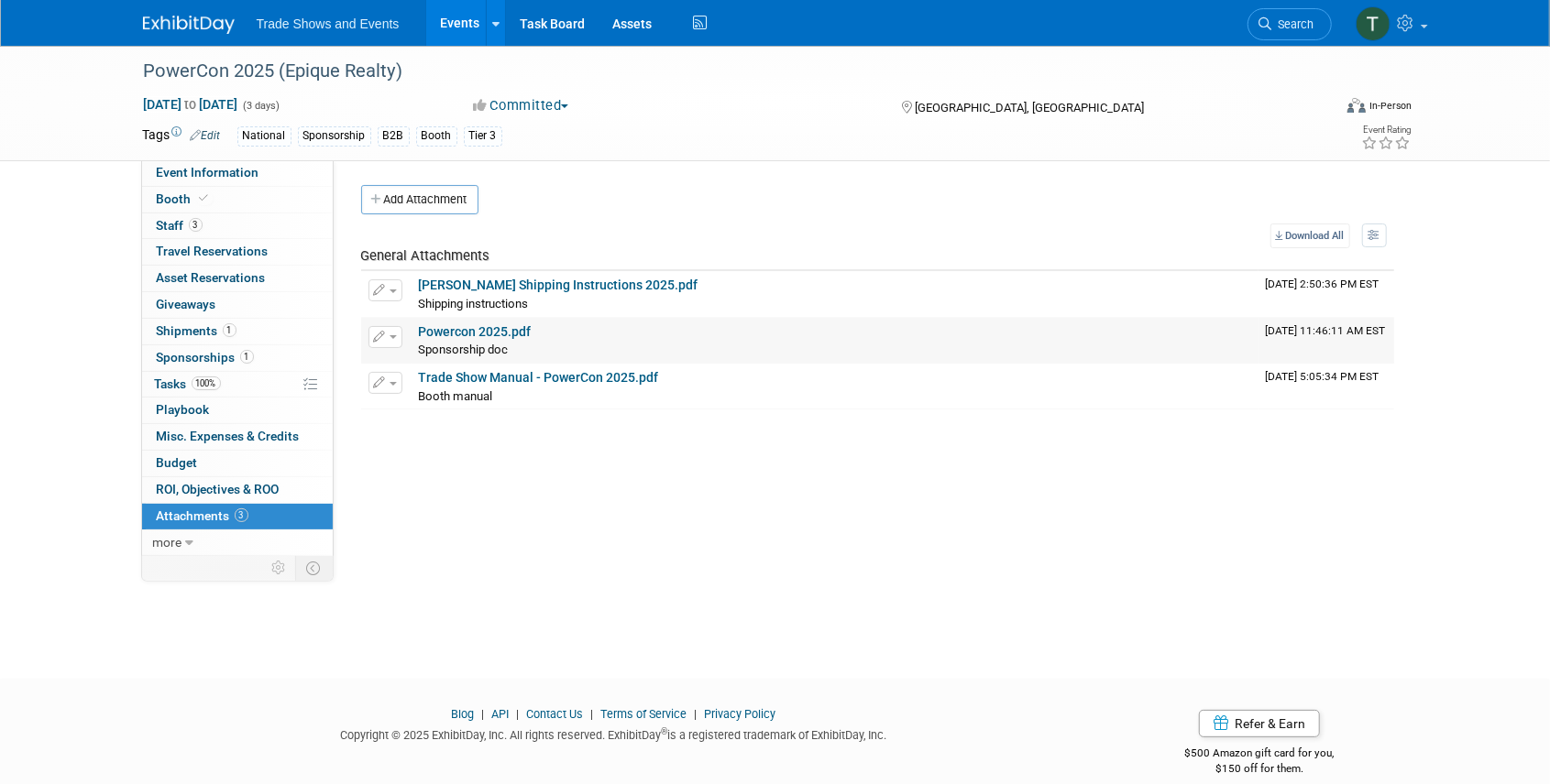
click at [486, 330] on link "Powercon 2025.pdf" at bounding box center [475, 331] width 112 height 15
